Goal: Task Accomplishment & Management: Complete application form

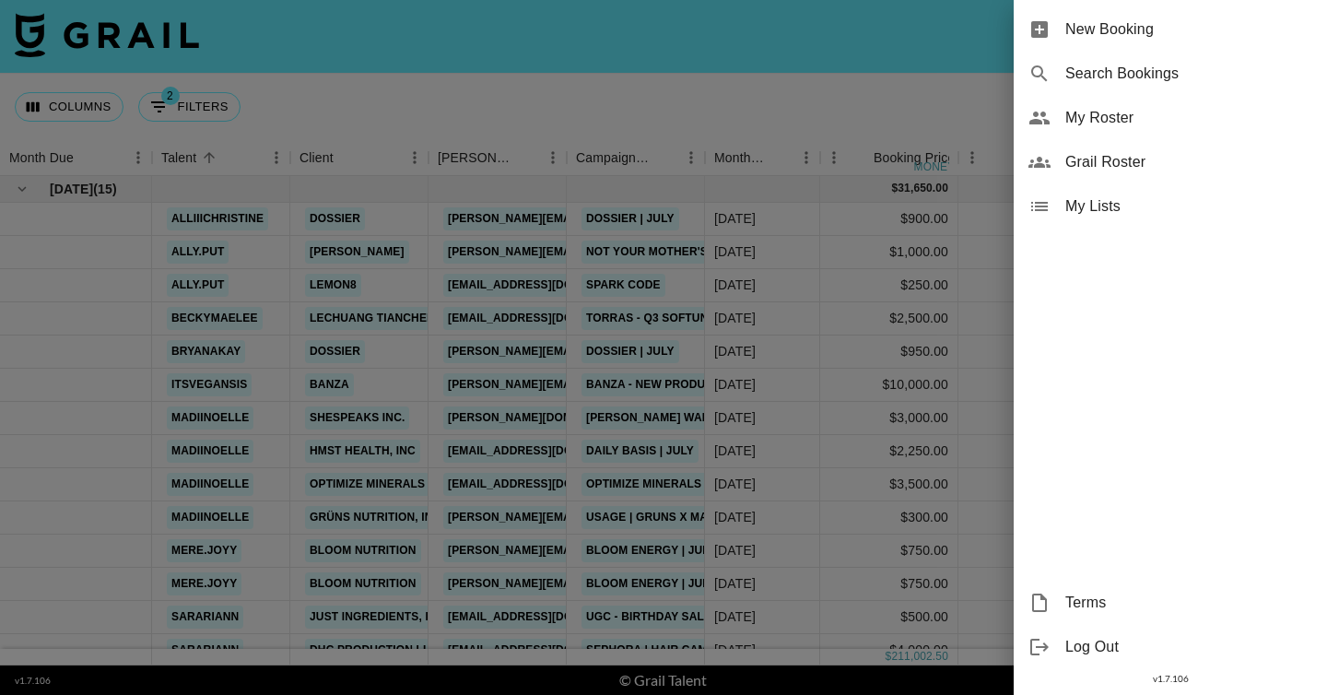
click at [1161, 35] on span "New Booking" at bounding box center [1189, 29] width 247 height 22
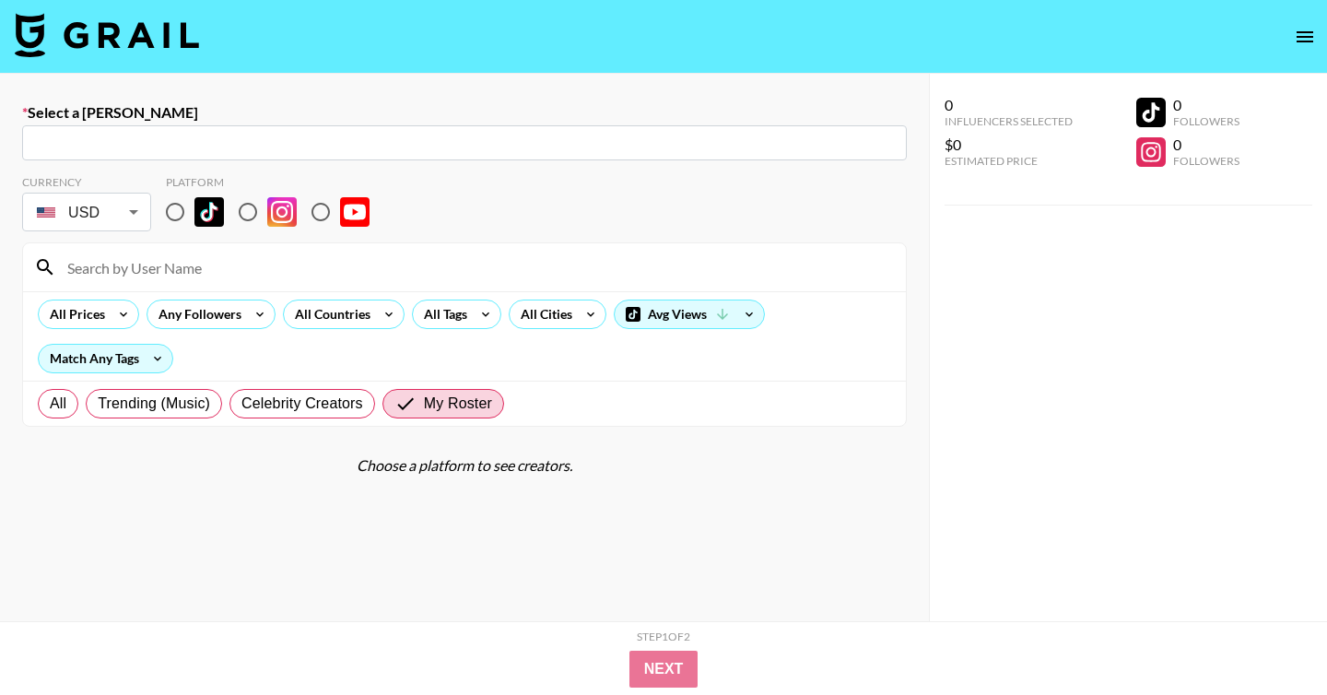
click at [655, 143] on input "text" at bounding box center [464, 143] width 863 height 21
paste input "[PERSON_NAME][EMAIL_ADDRESS][DOMAIN_NAME]: [PERSON_NAME] -- CASETiFY -- PdASXP7…"
select select "Song"
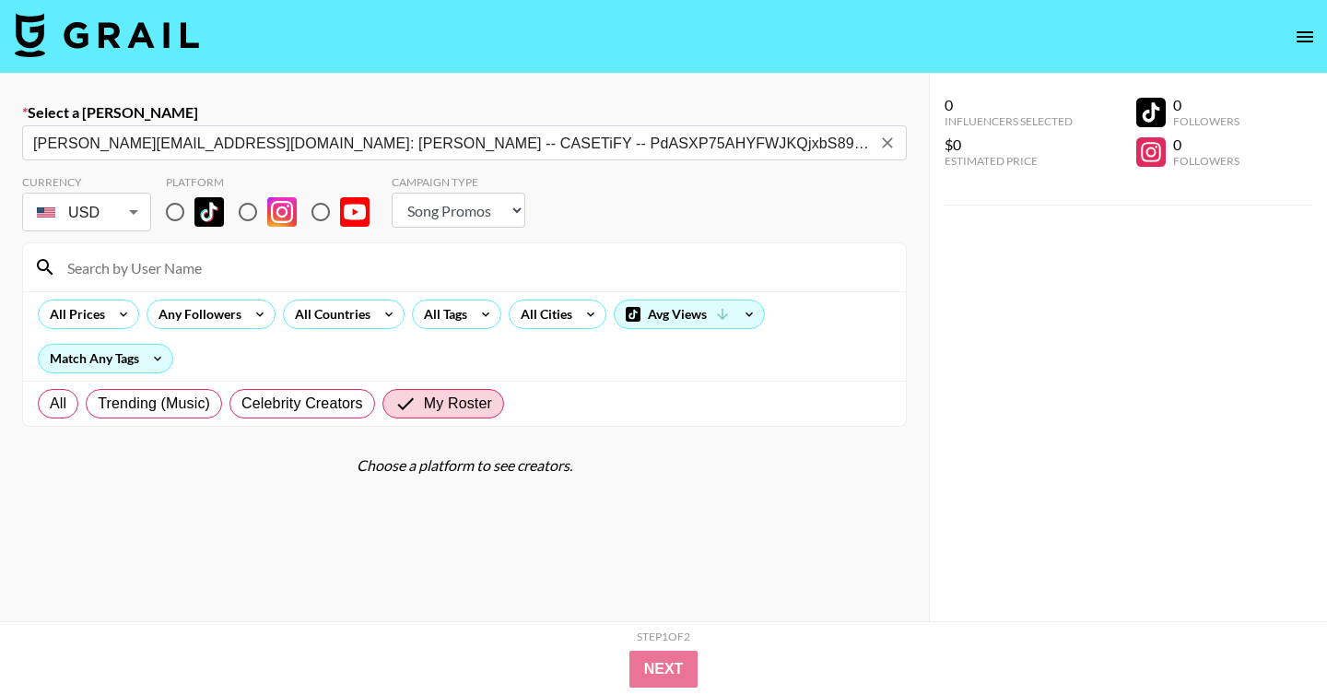
type input "[PERSON_NAME][EMAIL_ADDRESS][DOMAIN_NAME]: [PERSON_NAME] -- CASETiFY -- PdASXP7…"
click at [176, 210] on input "radio" at bounding box center [175, 212] width 39 height 39
radio input "true"
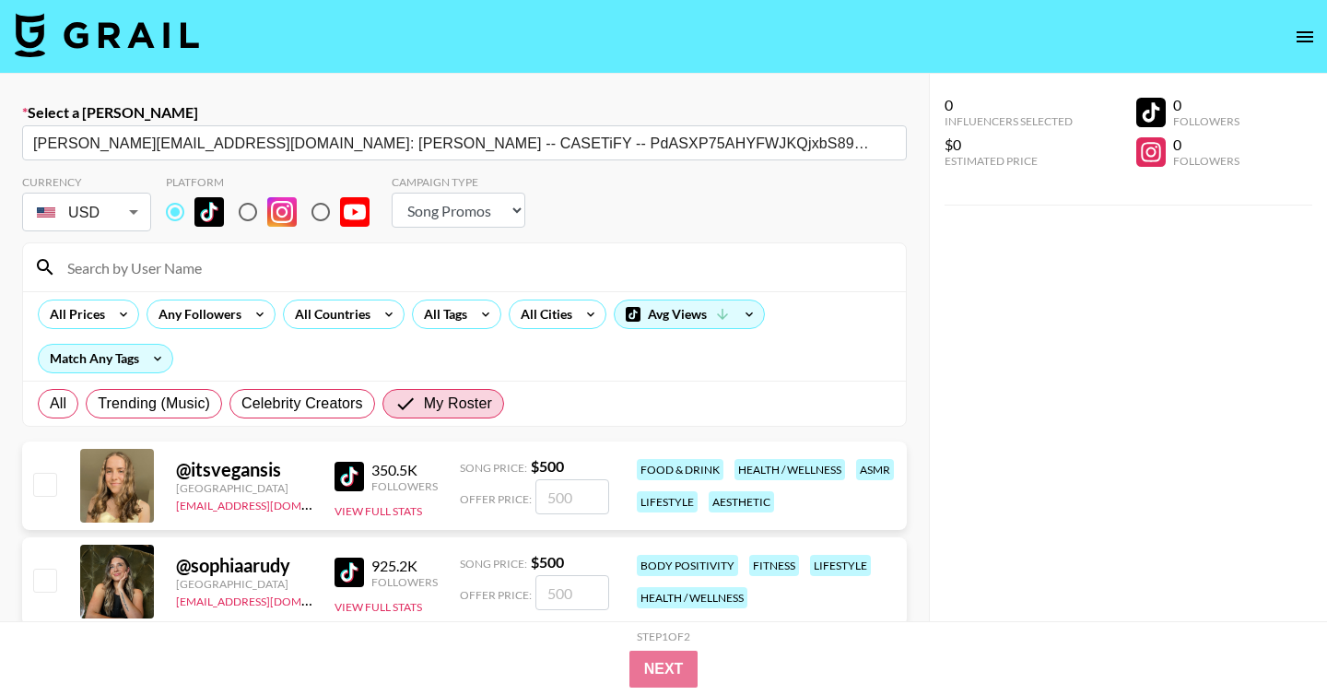
click at [212, 269] on input at bounding box center [475, 267] width 839 height 29
type input "v"
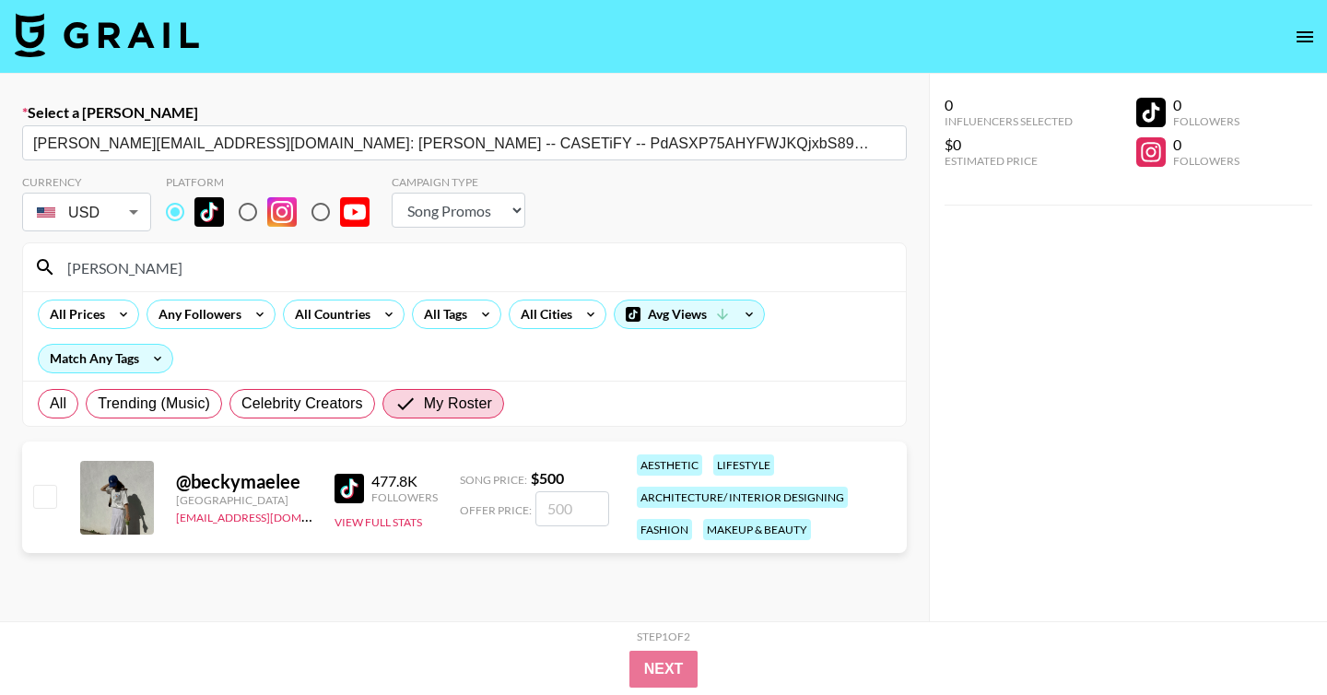
type input "[PERSON_NAME]"
click at [48, 511] on div at bounding box center [43, 497] width 29 height 31
click at [54, 500] on input "checkbox" at bounding box center [44, 496] width 22 height 22
checkbox input "true"
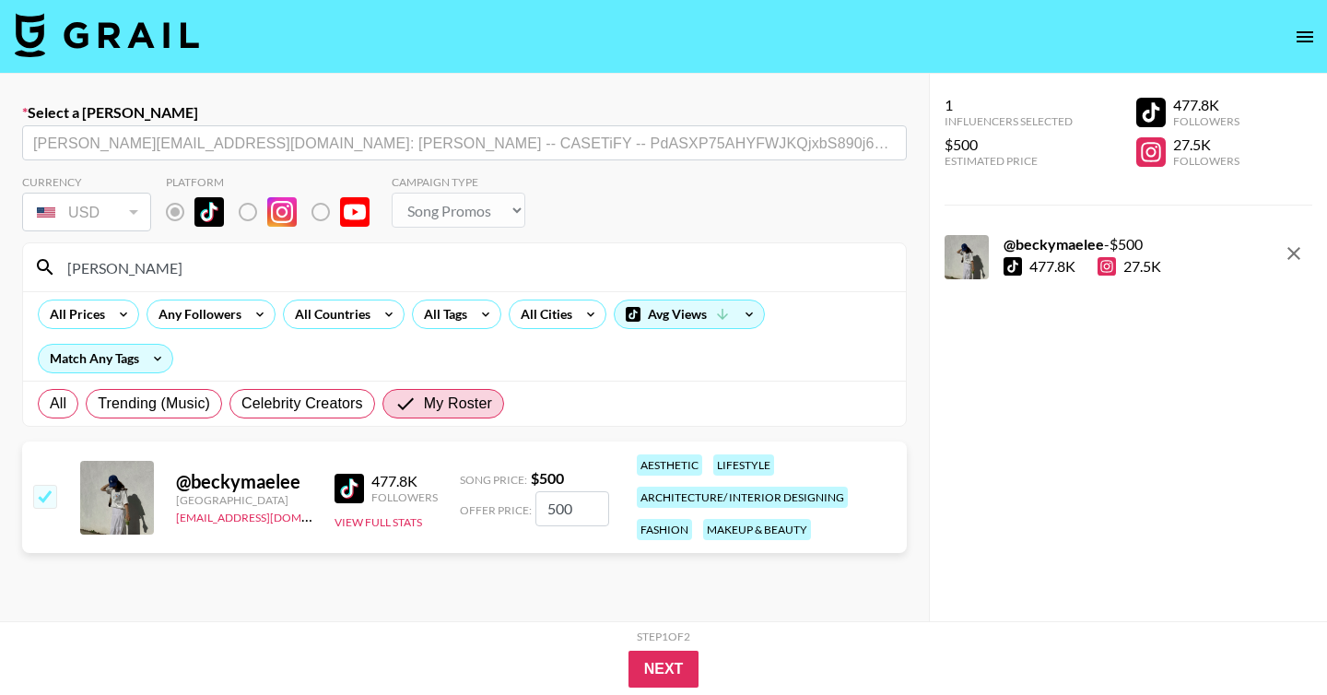
click at [555, 504] on input "500" at bounding box center [573, 508] width 74 height 35
type input "4000"
click at [652, 653] on button "Next" at bounding box center [664, 669] width 71 height 37
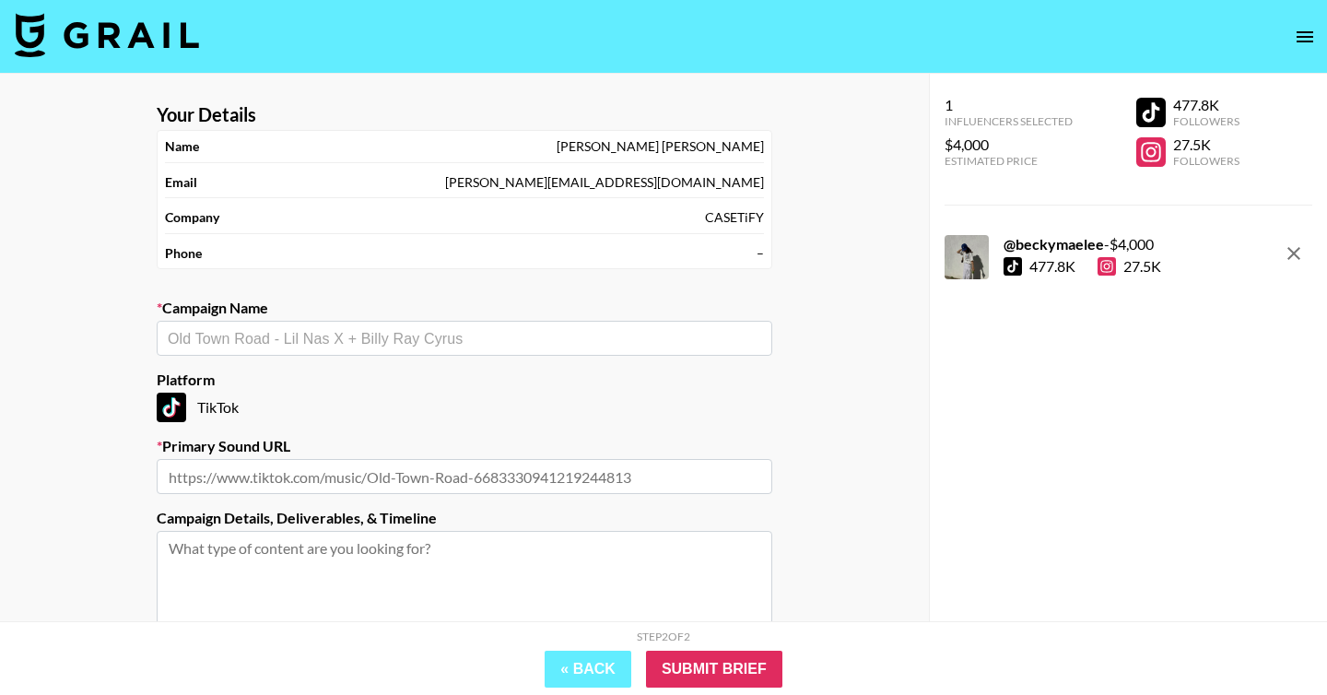
click at [414, 348] on input "text" at bounding box center [465, 338] width 594 height 21
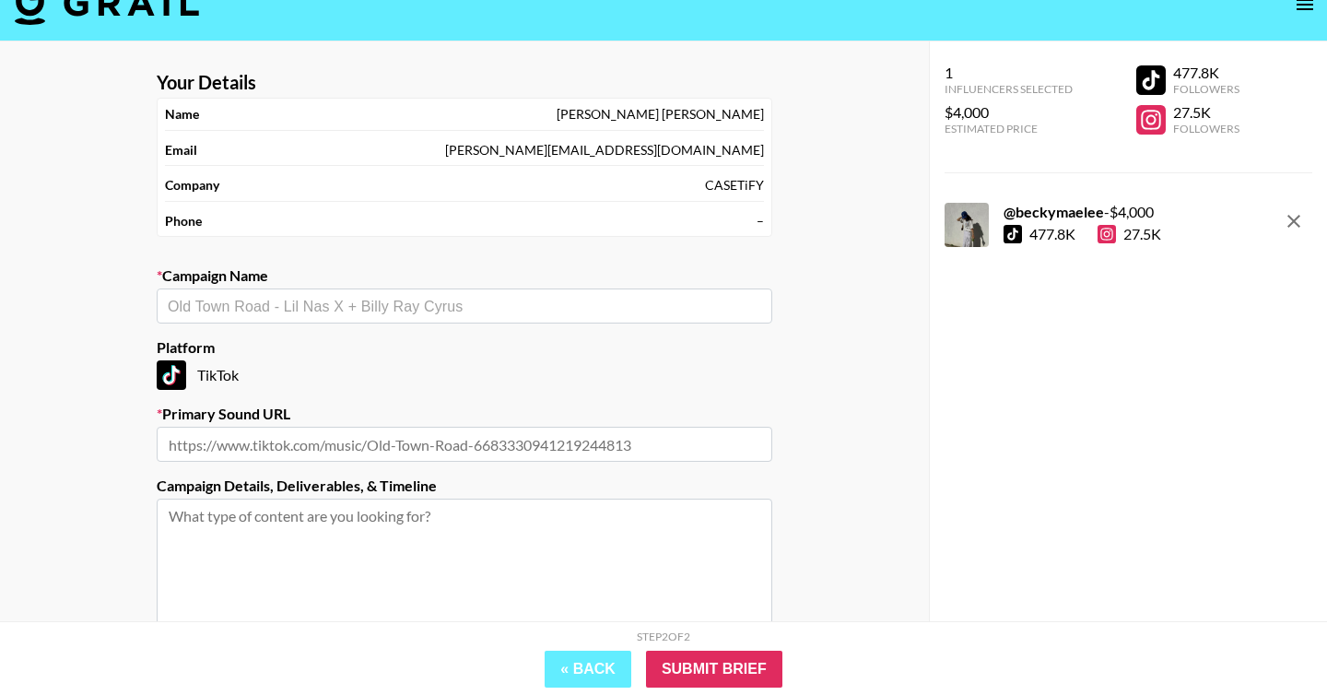
scroll to position [56, 0]
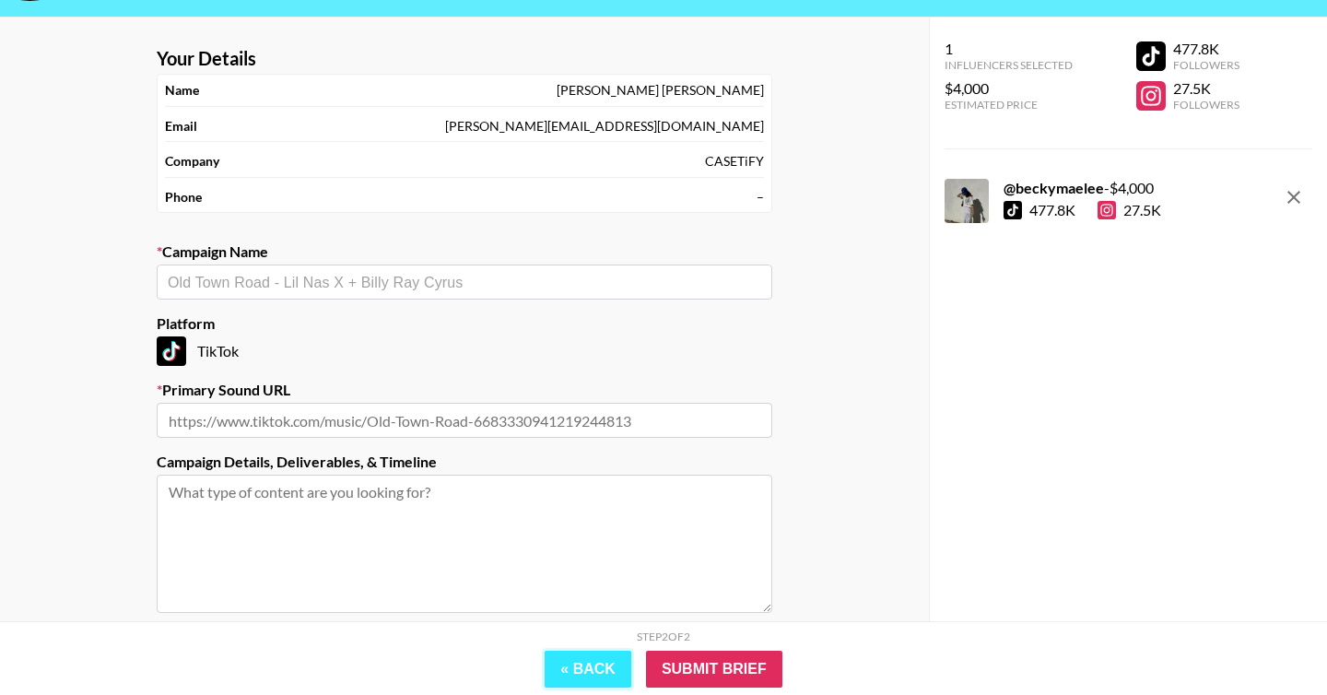
click at [595, 678] on button "« Back" at bounding box center [588, 669] width 87 height 37
select select "Song"
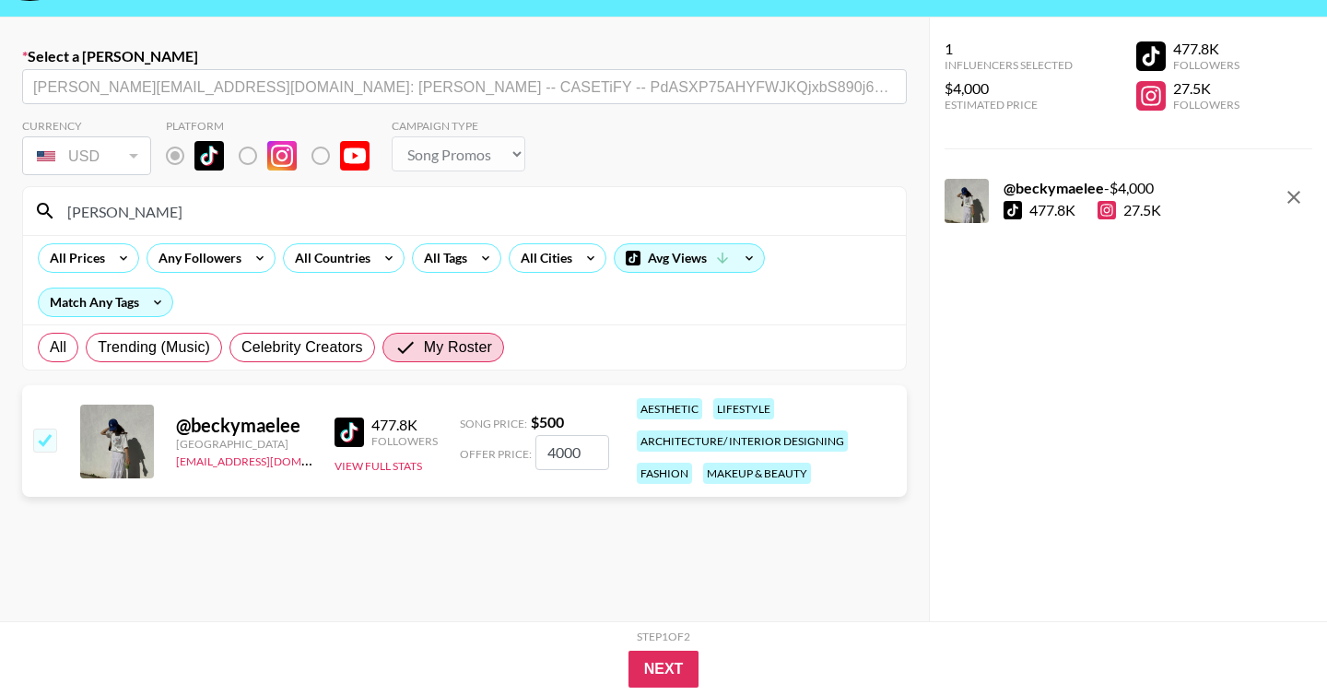
click at [438, 116] on section "Currency USD USD ​ Platform Campaign Type Choose Type... Song Promos Brand Prom…" at bounding box center [464, 237] width 885 height 266
click at [44, 442] on input "checkbox" at bounding box center [44, 440] width 22 height 22
checkbox input "false"
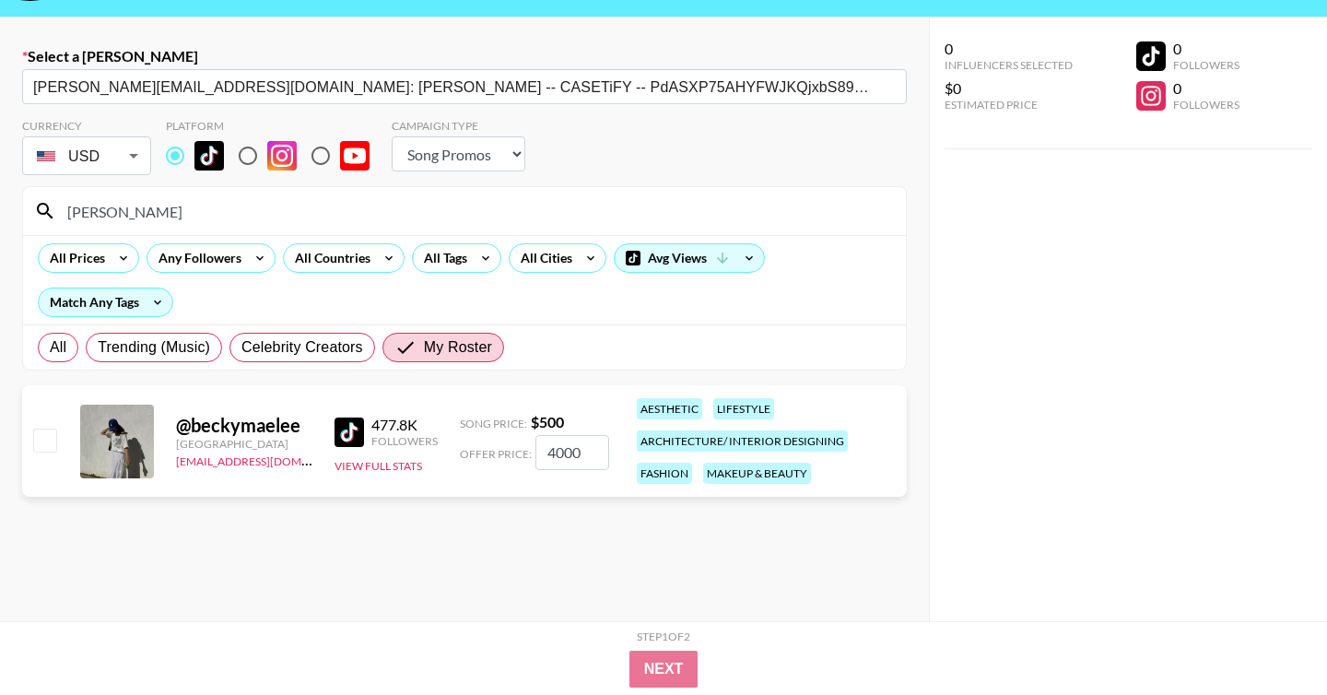
click at [430, 149] on select "Choose Type... Song Promos Brand Promos" at bounding box center [459, 153] width 134 height 35
select select "Brand"
click at [392, 136] on select "Choose Type... Song Promos Brand Promos" at bounding box center [459, 153] width 134 height 35
click at [42, 446] on input "checkbox" at bounding box center [44, 440] width 22 height 22
checkbox input "true"
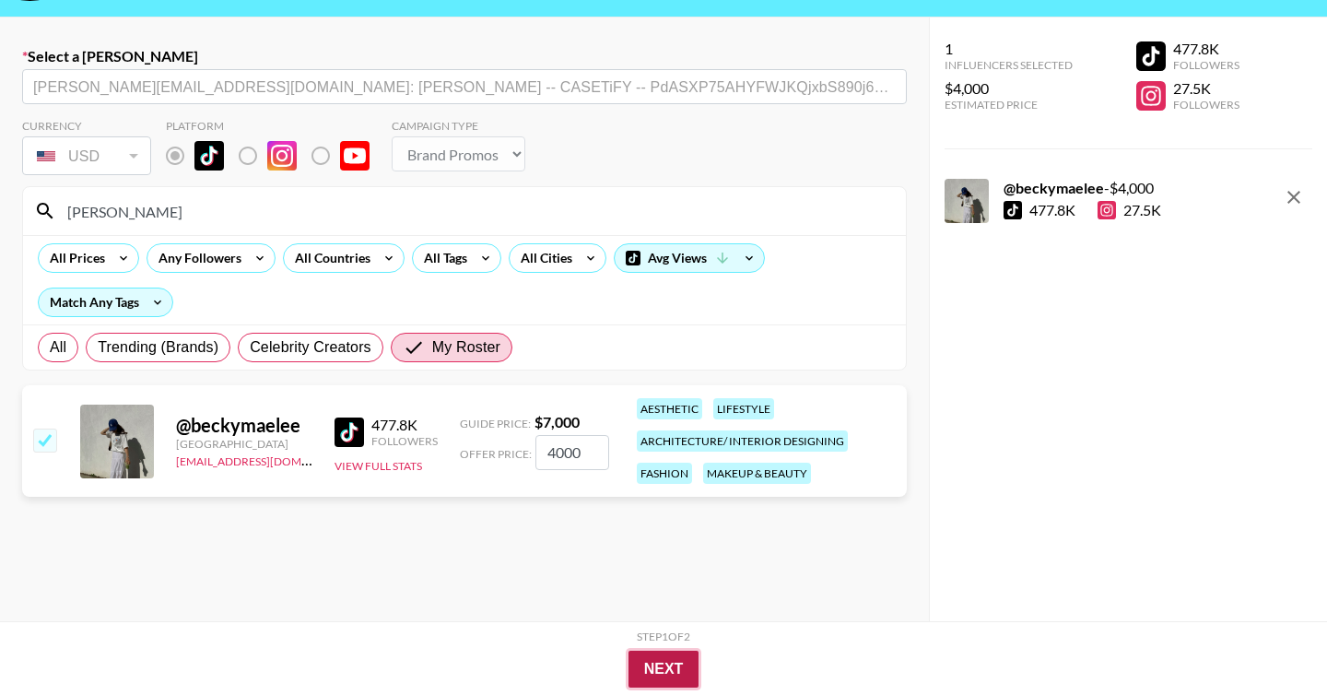
click at [662, 663] on button "Next" at bounding box center [664, 669] width 71 height 37
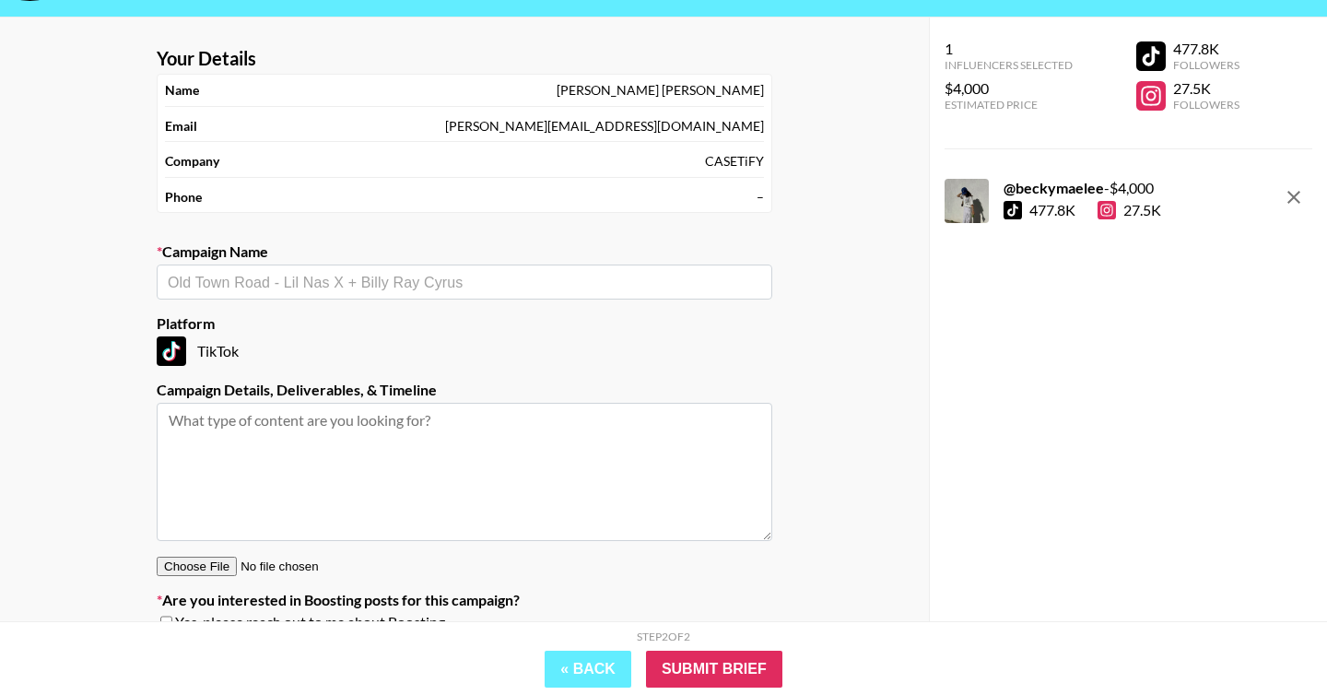
click at [423, 277] on input "text" at bounding box center [465, 282] width 594 height 21
type input "Castift"
click at [290, 277] on input "text" at bounding box center [465, 282] width 594 height 21
paste input "CASETiFY"
click at [298, 326] on li "Add New Campaign: "CASETiFY"" at bounding box center [465, 321] width 616 height 29
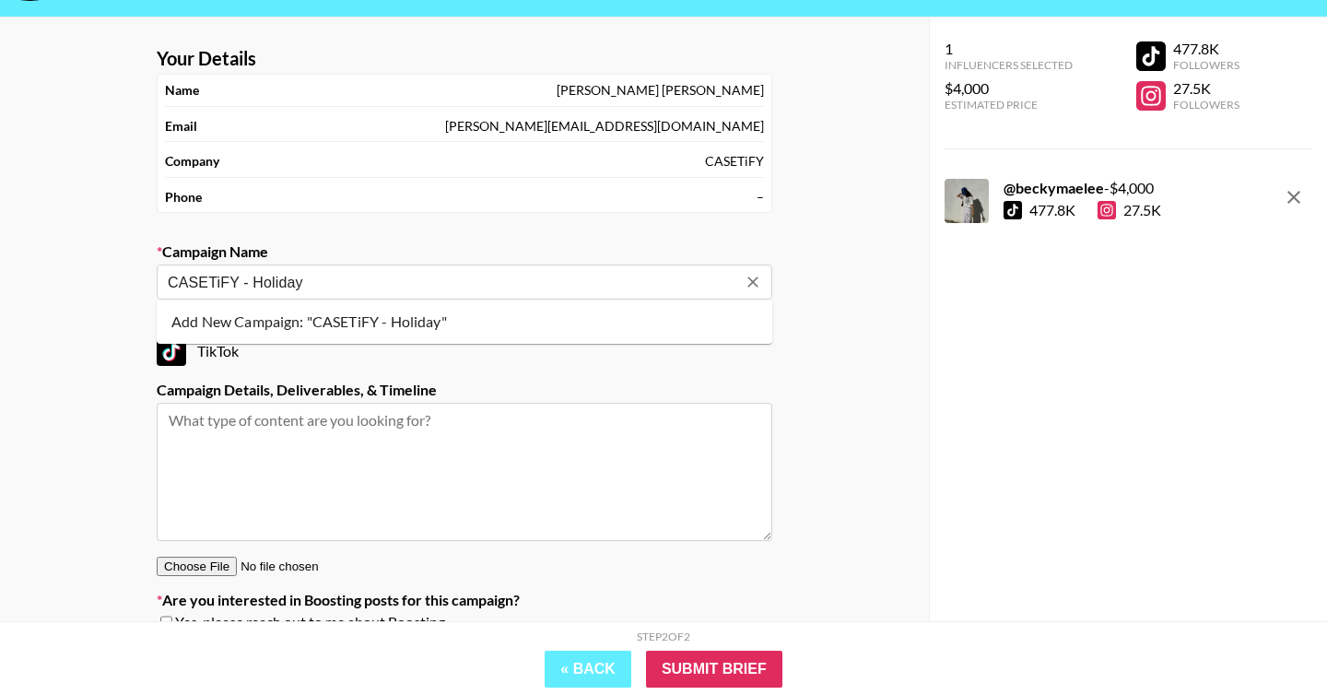
click at [320, 316] on li "Add New Campaign: "CASETiFY - Holiday"" at bounding box center [465, 321] width 616 height 29
type input "CASETiFY - Holiday"
click at [258, 419] on textarea at bounding box center [465, 472] width 616 height 138
paste textarea "Deliverable:​ 1x TikTok Concept: We’re kicking off our Holiday Campaign, celebr…"
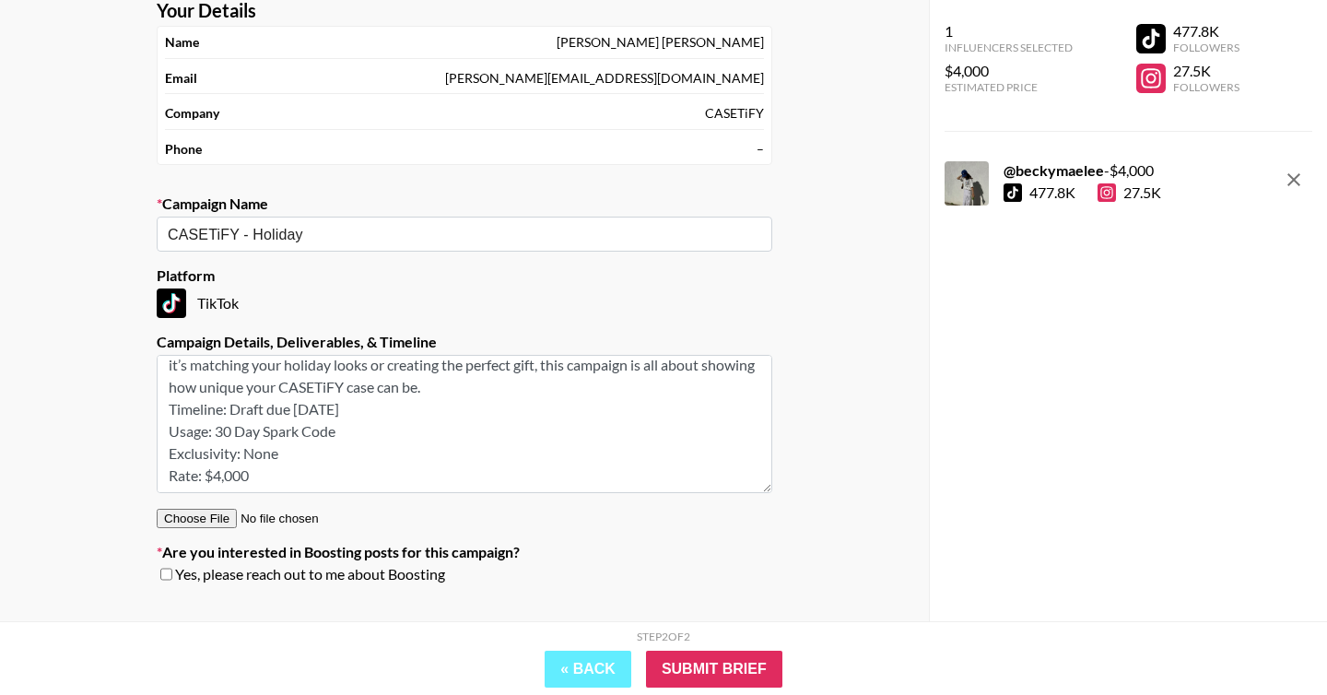
scroll to position [109, 0]
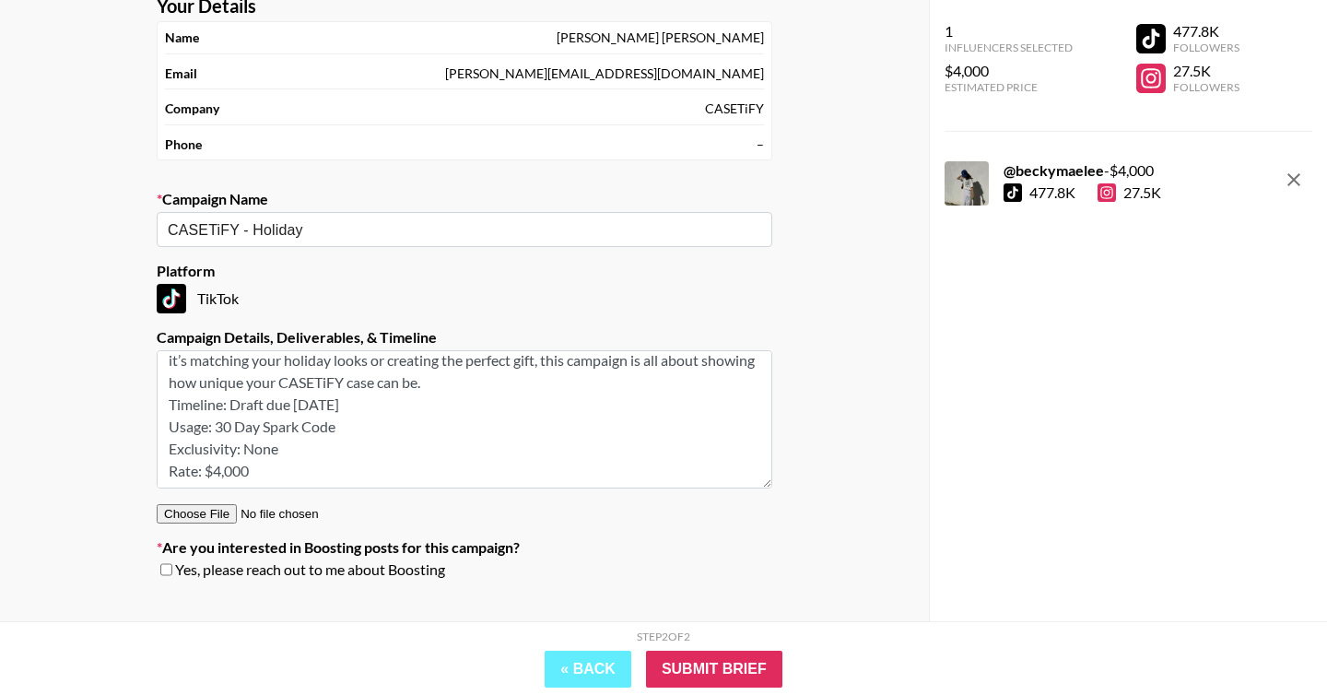
type textarea "Deliverable:​ 1x TikTok Concept: We’re kicking off our Holiday Campaign, celebr…"
click at [163, 572] on input "checkbox" at bounding box center [166, 569] width 12 height 13
checkbox input "true"
click at [699, 664] on input "Submit Brief" at bounding box center [714, 669] width 136 height 37
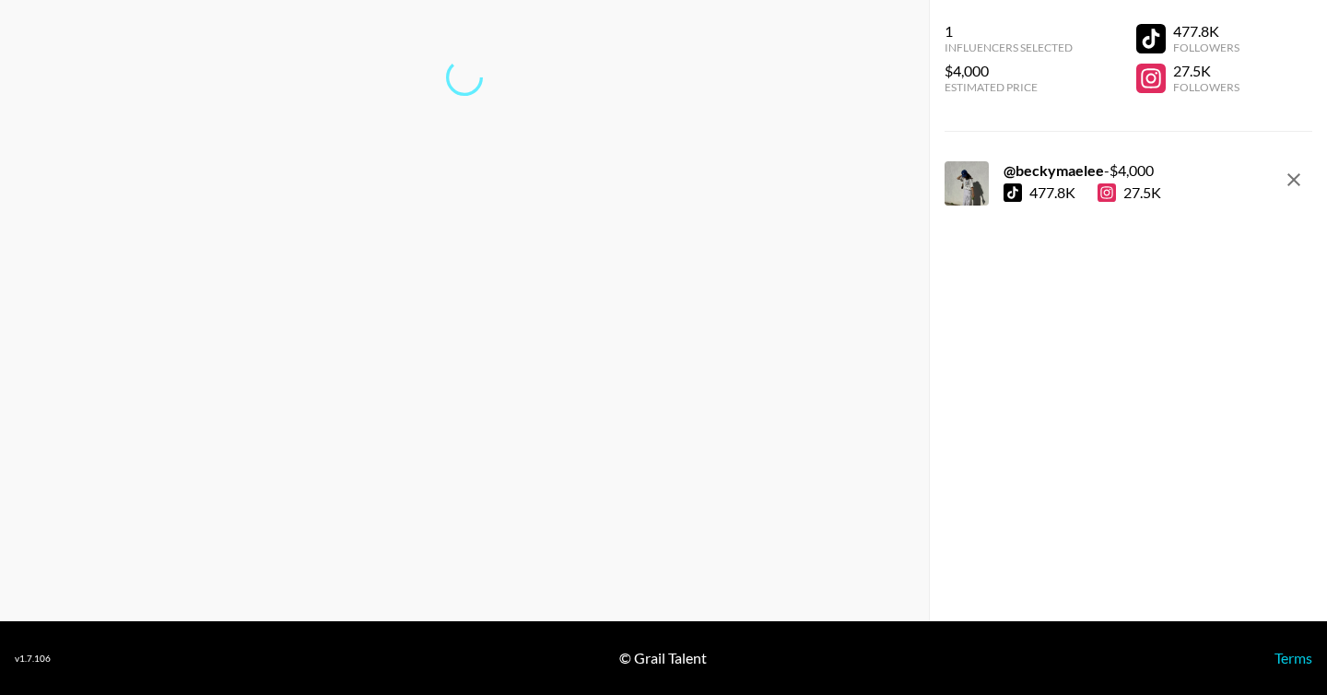
scroll to position [74, 0]
click at [477, 132] on link "Return to dashboard..." at bounding box center [465, 138] width 140 height 18
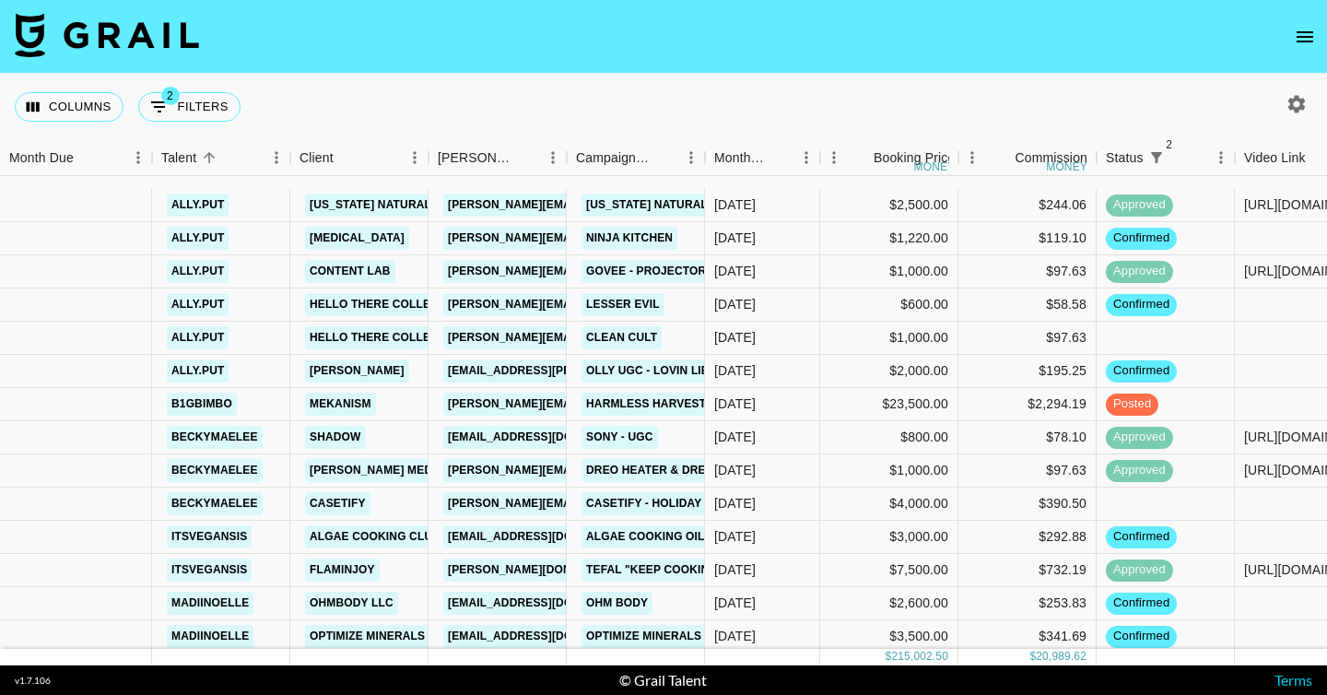
scroll to position [1939, 0]
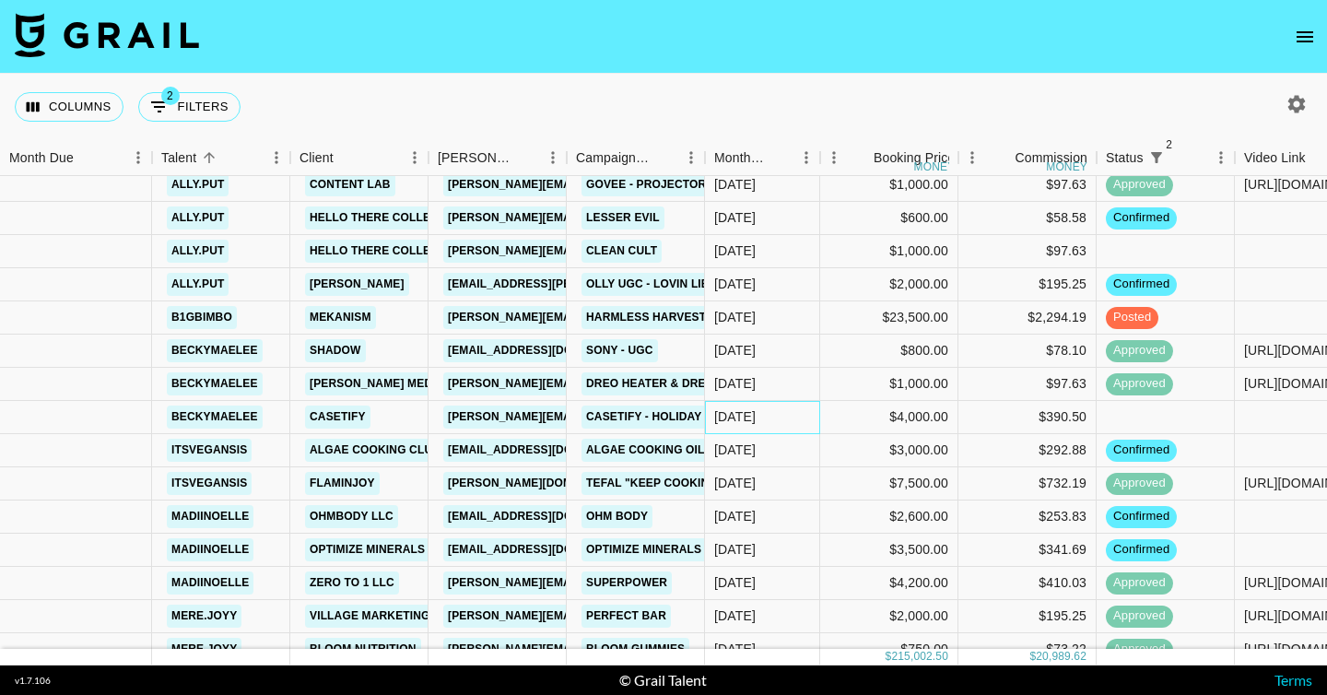
click at [787, 415] on div "Oct '25" at bounding box center [762, 417] width 115 height 33
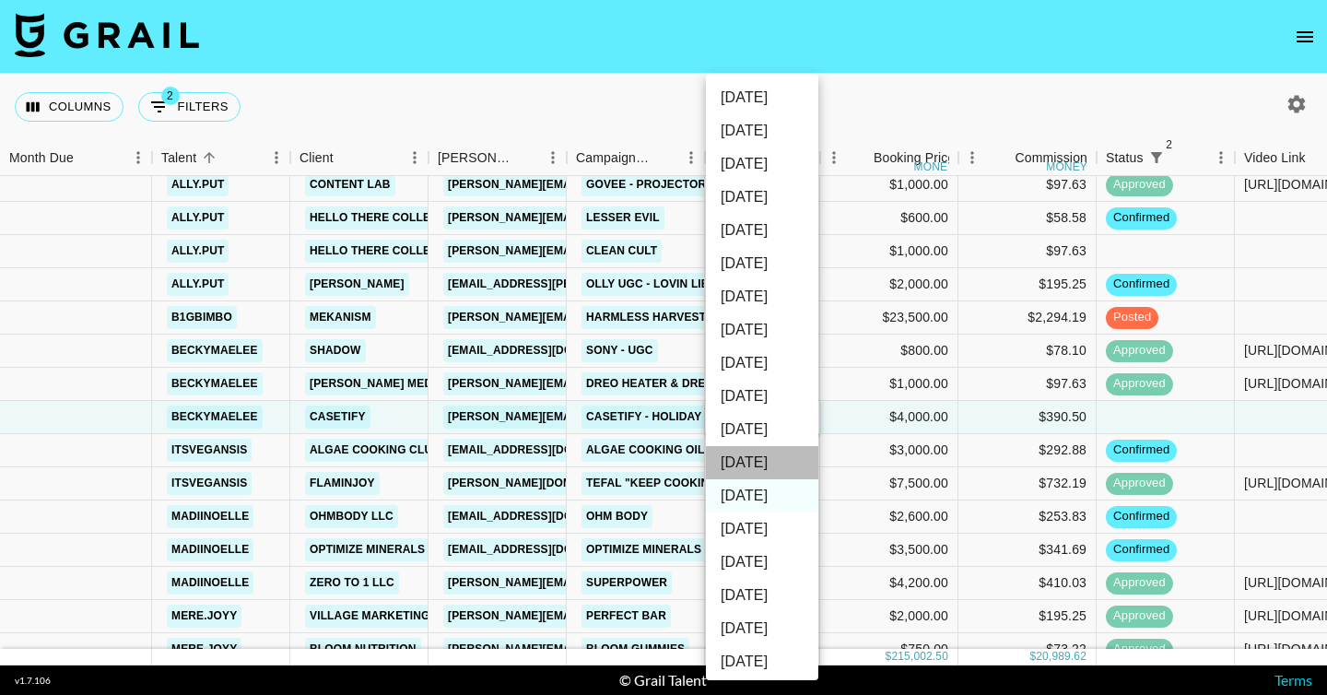
click at [760, 456] on li "Nov '25" at bounding box center [762, 462] width 112 height 33
type input "Nov '25"
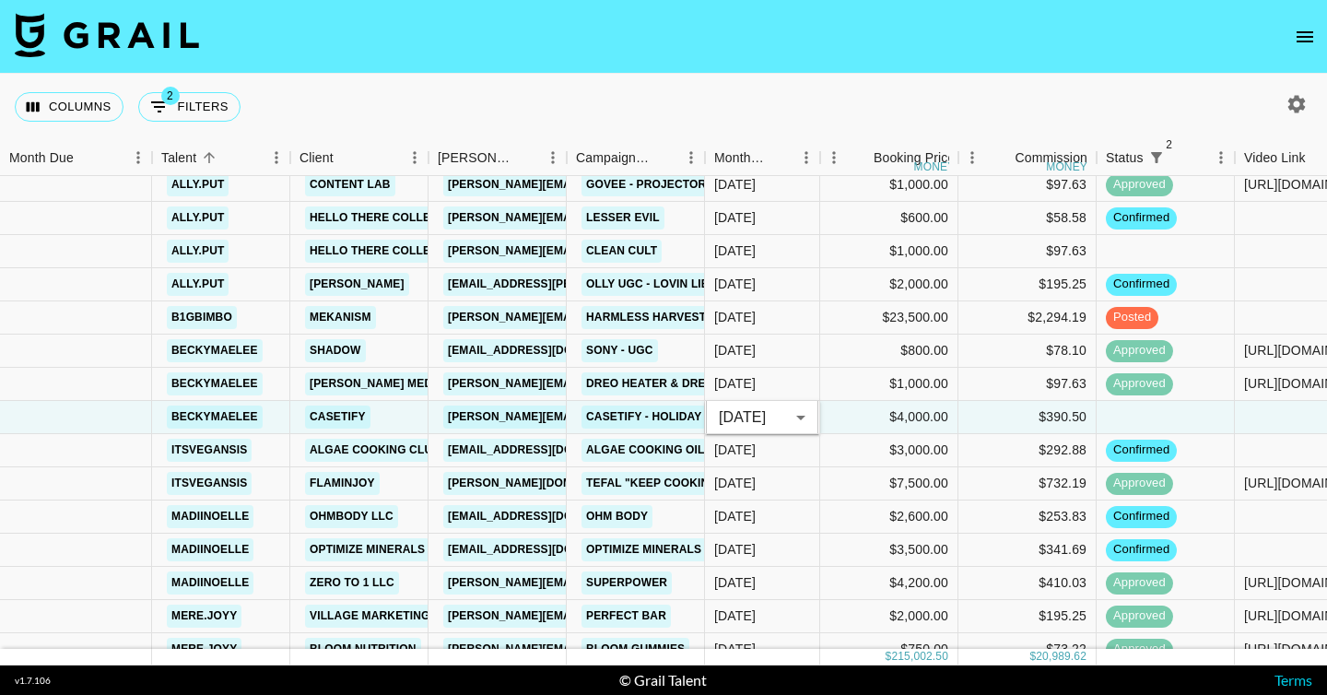
click at [760, 87] on div "Columns 2 Filters + Booking" at bounding box center [663, 107] width 1327 height 66
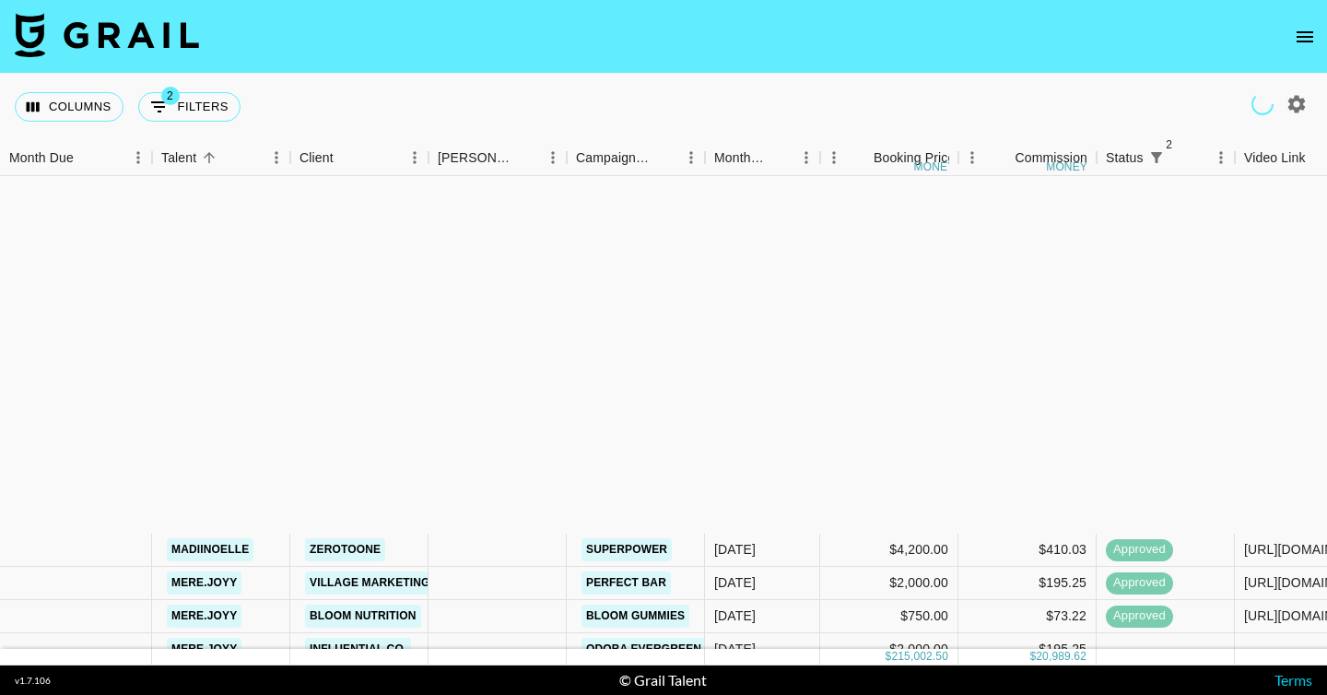
scroll to position [2383, 0]
